Goal: Transaction & Acquisition: Purchase product/service

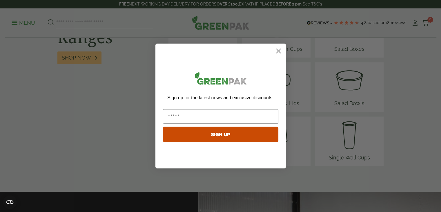
scroll to position [773, 0]
click at [278, 51] on circle "Close dialog" at bounding box center [279, 51] width 10 height 10
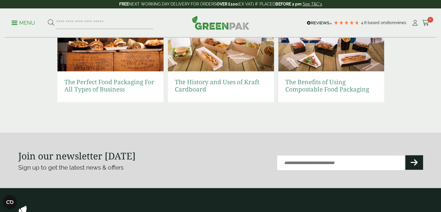
scroll to position [1363, 0]
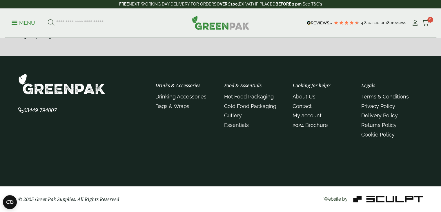
click at [381, 198] on img at bounding box center [388, 199] width 70 height 7
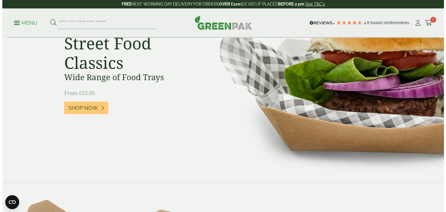
scroll to position [0, 0]
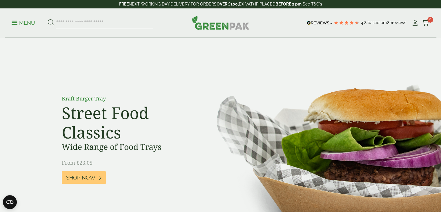
click at [24, 23] on p "Menu" at bounding box center [23, 22] width 23 height 7
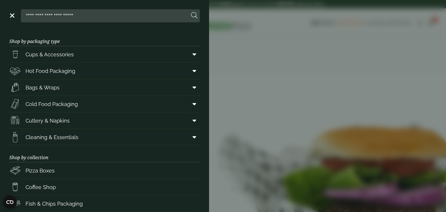
click at [11, 18] on link "Menu" at bounding box center [12, 15] width 6 height 6
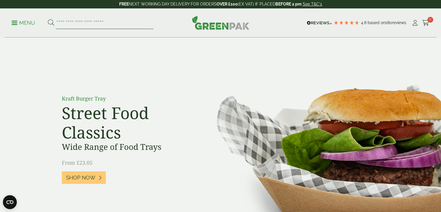
click at [68, 22] on input "search" at bounding box center [104, 23] width 97 height 12
click at [182, 79] on div "Kraft Burger Tray Street Food Classics Wide Range of Food Trays From £23.05 Sho…" at bounding box center [220, 143] width 331 height 137
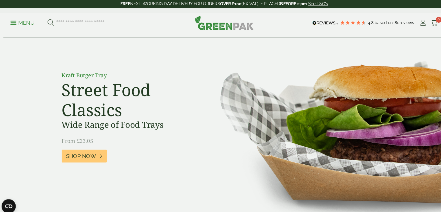
scroll to position [23, 0]
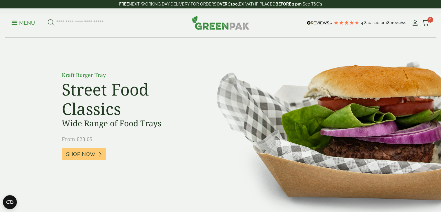
click at [310, 4] on link "See T&C's" at bounding box center [312, 4] width 19 height 5
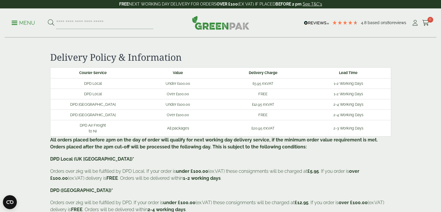
click at [12, 23] on span at bounding box center [15, 22] width 6 height 1
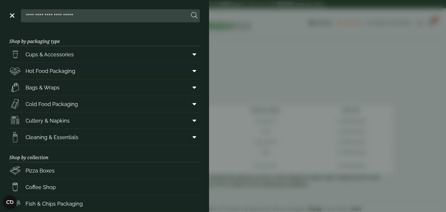
click at [12, 20] on div at bounding box center [104, 15] width 190 height 13
click at [13, 16] on link "Menu" at bounding box center [12, 15] width 6 height 6
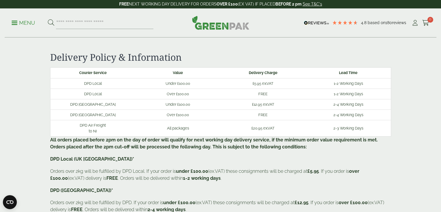
click at [19, 25] on p "Menu" at bounding box center [23, 22] width 23 height 7
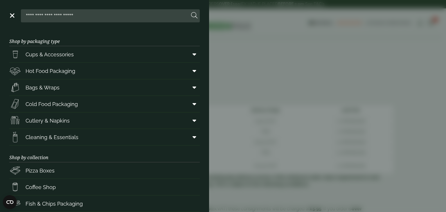
click at [10, 17] on link "Menu" at bounding box center [12, 15] width 6 height 6
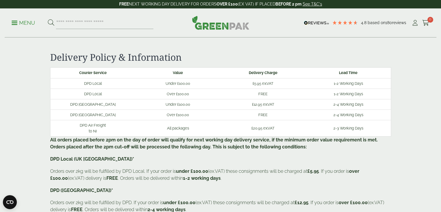
click at [231, 23] on img at bounding box center [220, 23] width 57 height 14
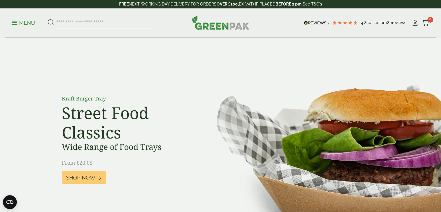
click at [19, 24] on p "Menu" at bounding box center [23, 22] width 23 height 7
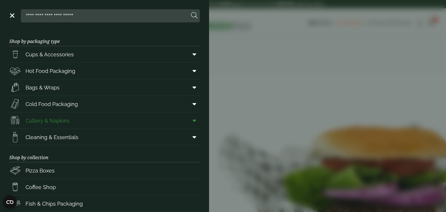
click at [83, 117] on link "Cutlery & Napkins" at bounding box center [104, 120] width 190 height 16
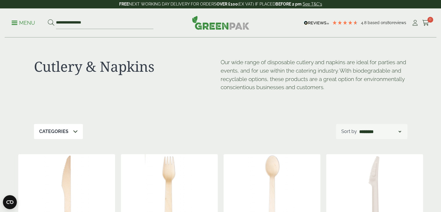
click at [13, 22] on p "Menu" at bounding box center [23, 22] width 23 height 7
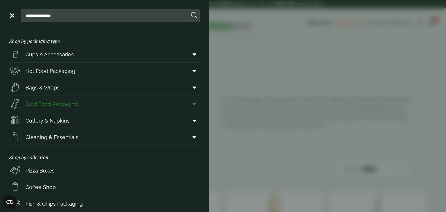
click at [192, 106] on icon at bounding box center [194, 104] width 4 height 6
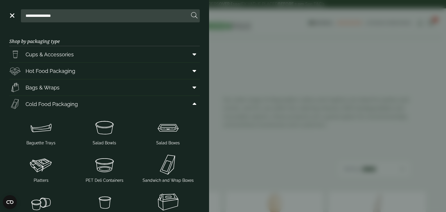
scroll to position [63, 0]
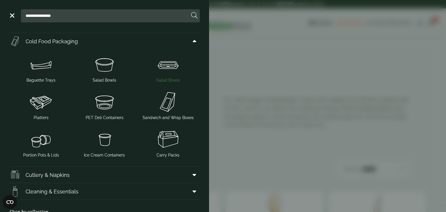
click at [164, 70] on img at bounding box center [167, 64] width 59 height 23
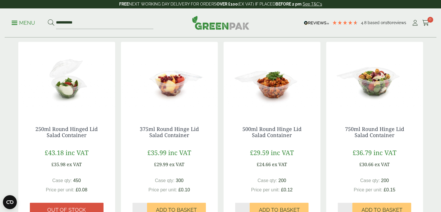
scroll to position [495, 0]
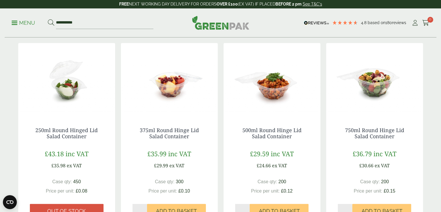
click at [352, 102] on img at bounding box center [374, 79] width 97 height 73
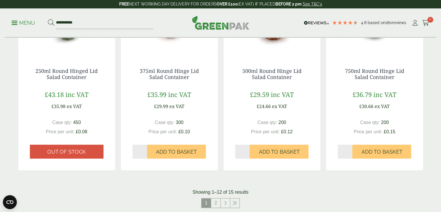
scroll to position [558, 0]
